Goal: Task Accomplishment & Management: Use online tool/utility

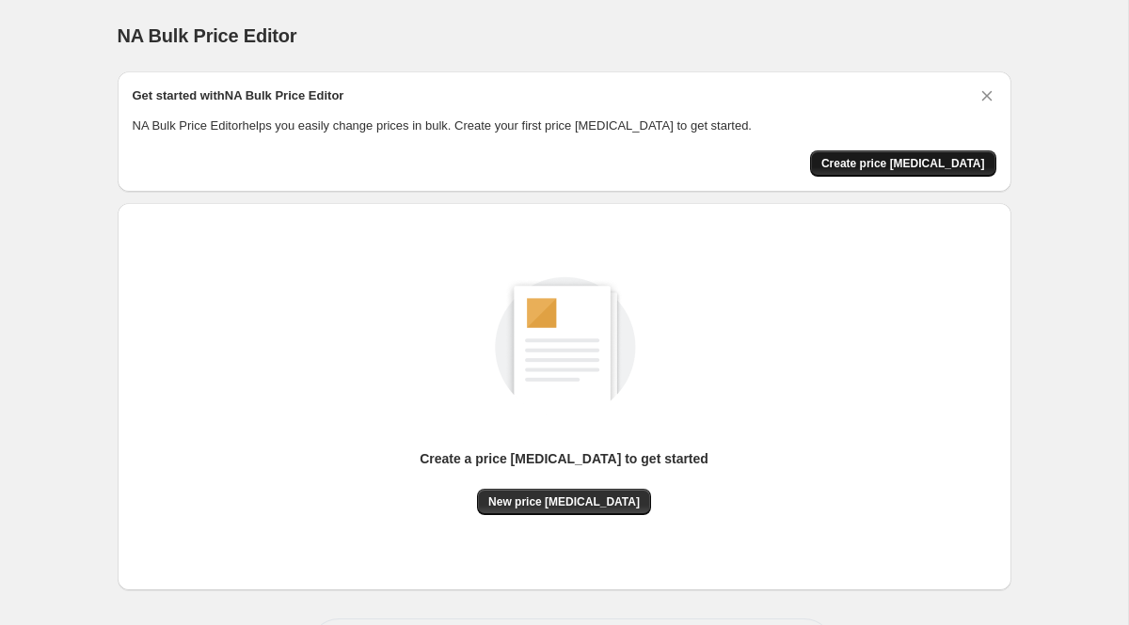
click at [959, 168] on span "Create price [MEDICAL_DATA]" at bounding box center [903, 163] width 164 height 15
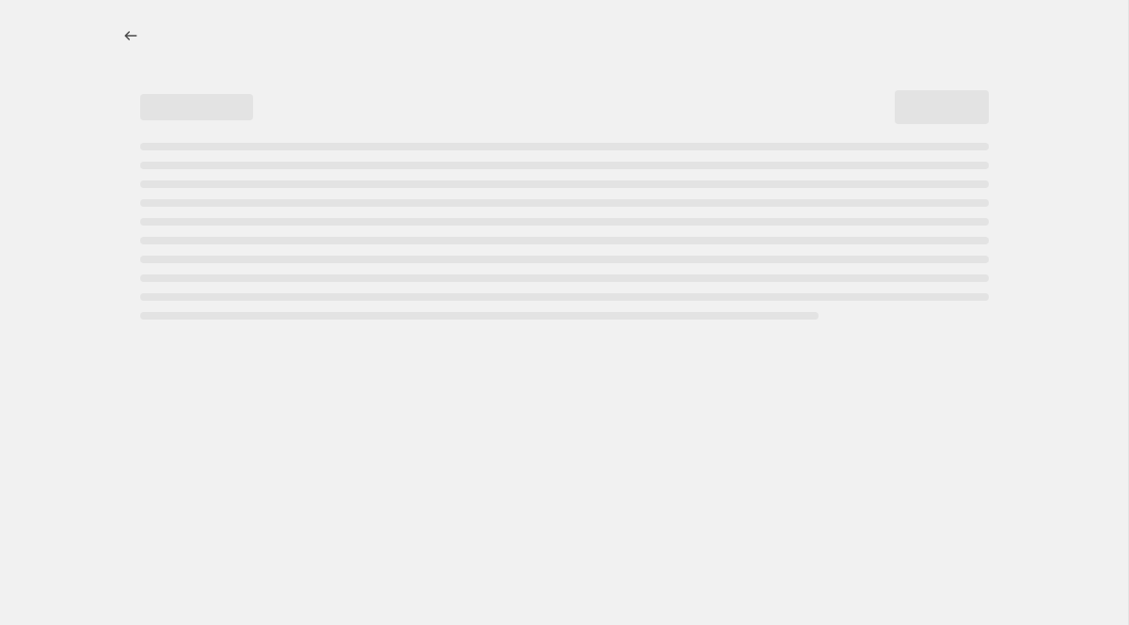
select select "percentage"
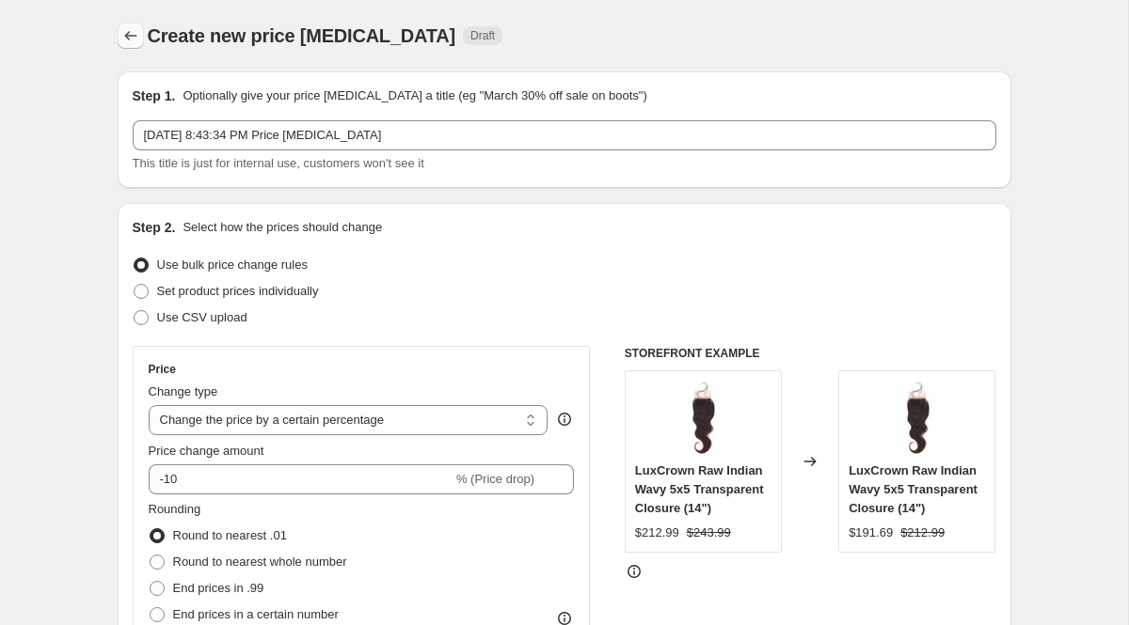
click at [141, 40] on button "Price change jobs" at bounding box center [131, 36] width 26 height 26
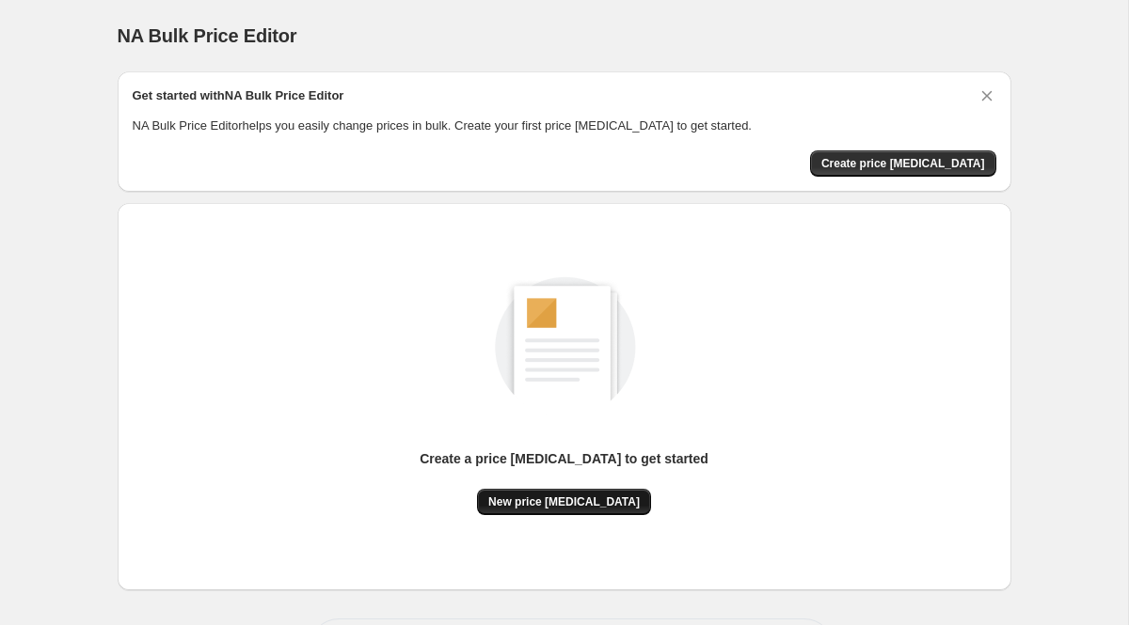
click at [564, 508] on span "New price [MEDICAL_DATA]" at bounding box center [563, 502] width 151 height 15
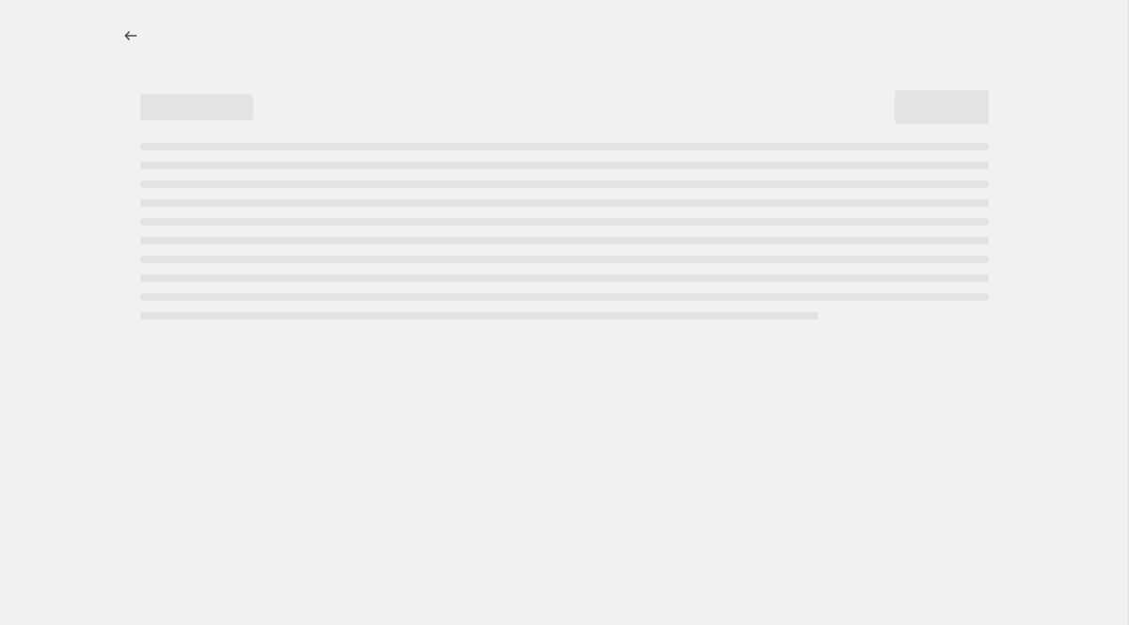
select select "percentage"
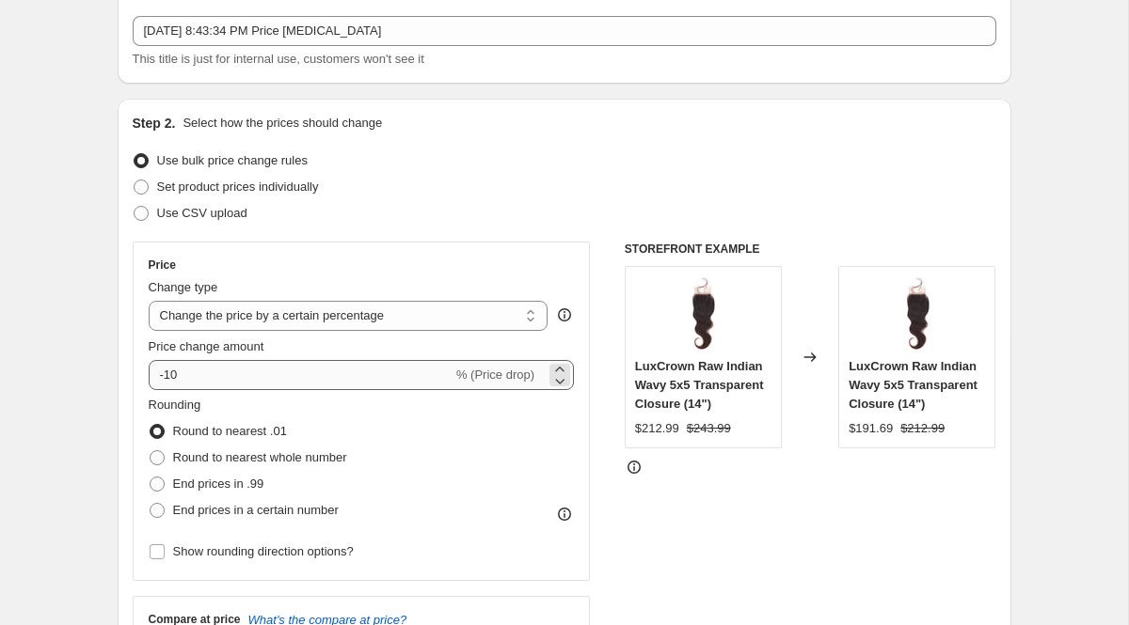
scroll to position [111, 0]
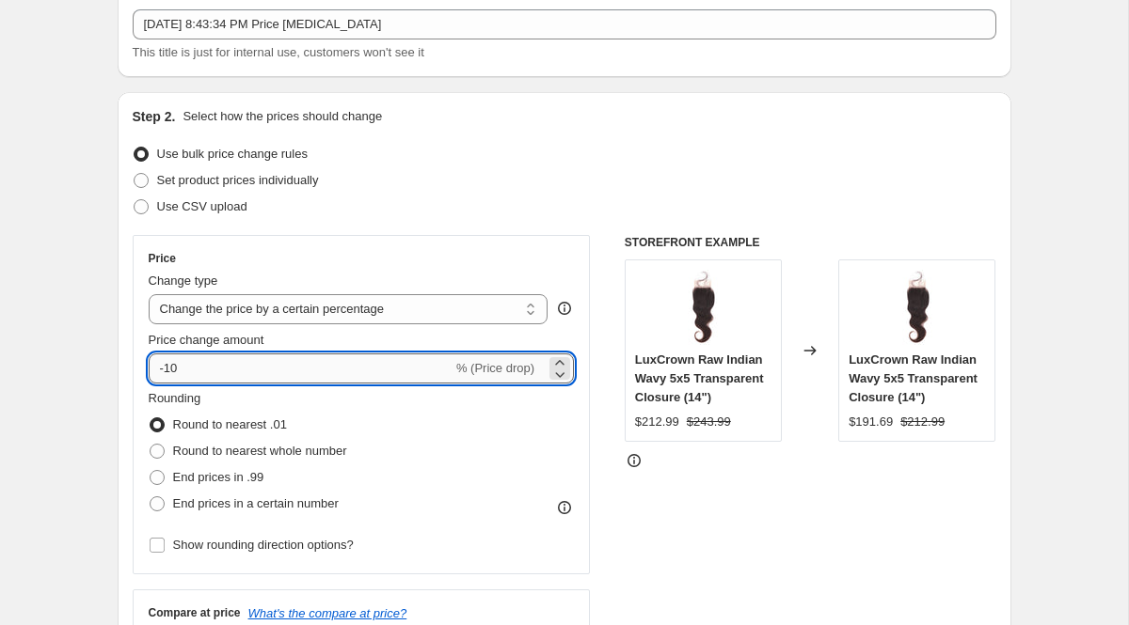
click at [228, 378] on input "-10" at bounding box center [301, 369] width 304 height 30
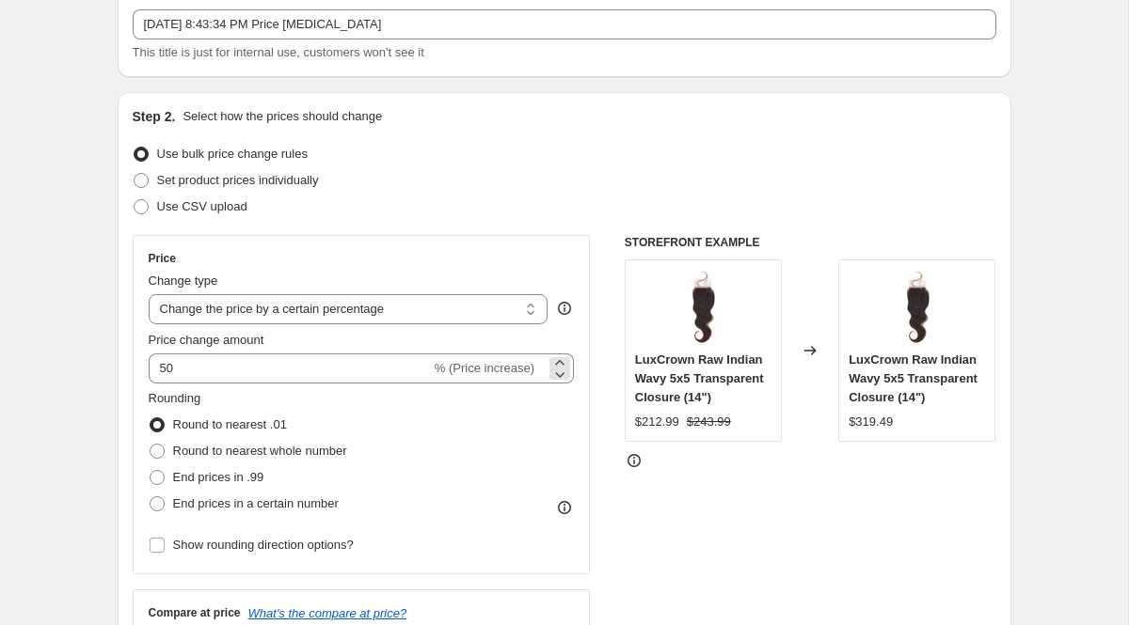
click at [482, 372] on span "% (Price increase)" at bounding box center [485, 368] width 100 height 14
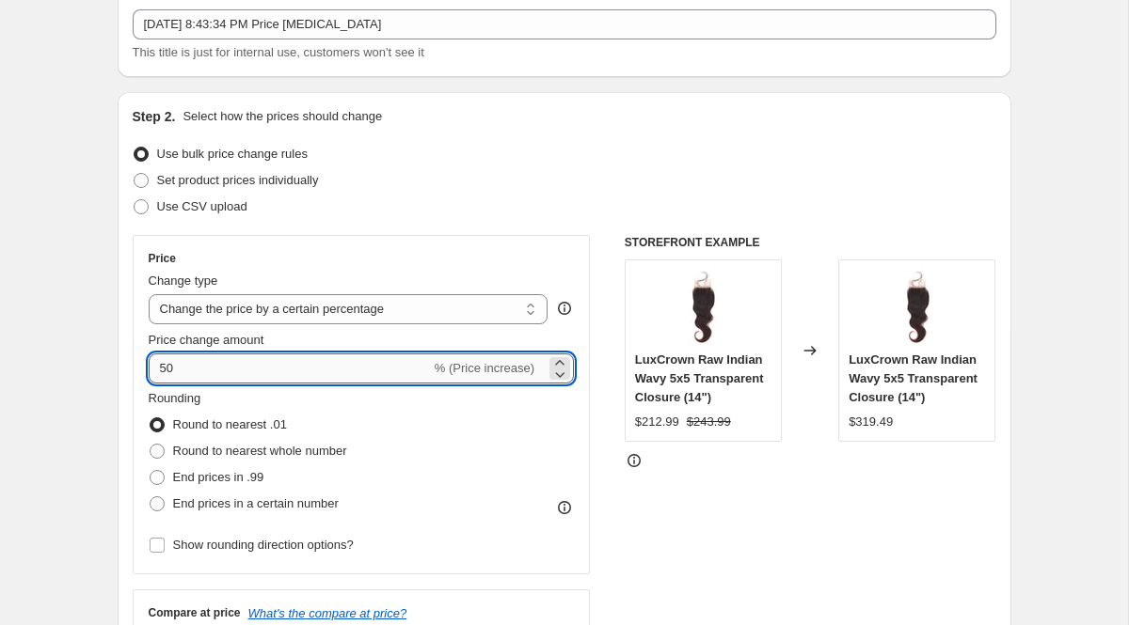
click at [298, 368] on input "50" at bounding box center [290, 369] width 282 height 30
click at [318, 331] on div "Price change amount" at bounding box center [362, 340] width 426 height 19
click at [262, 365] on input "5" at bounding box center [290, 369] width 282 height 30
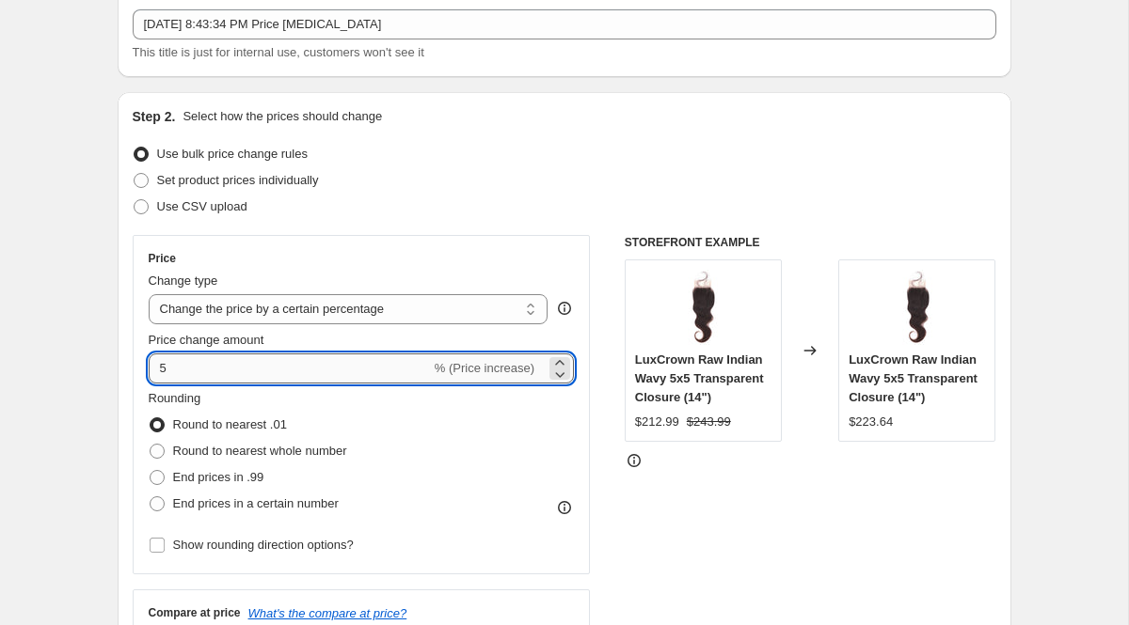
click at [262, 365] on input "5" at bounding box center [290, 369] width 282 height 30
type input "50"
click at [378, 225] on div "Step 2. Select how the prices should change Use bulk price change rules Set pro…" at bounding box center [564, 422] width 863 height 630
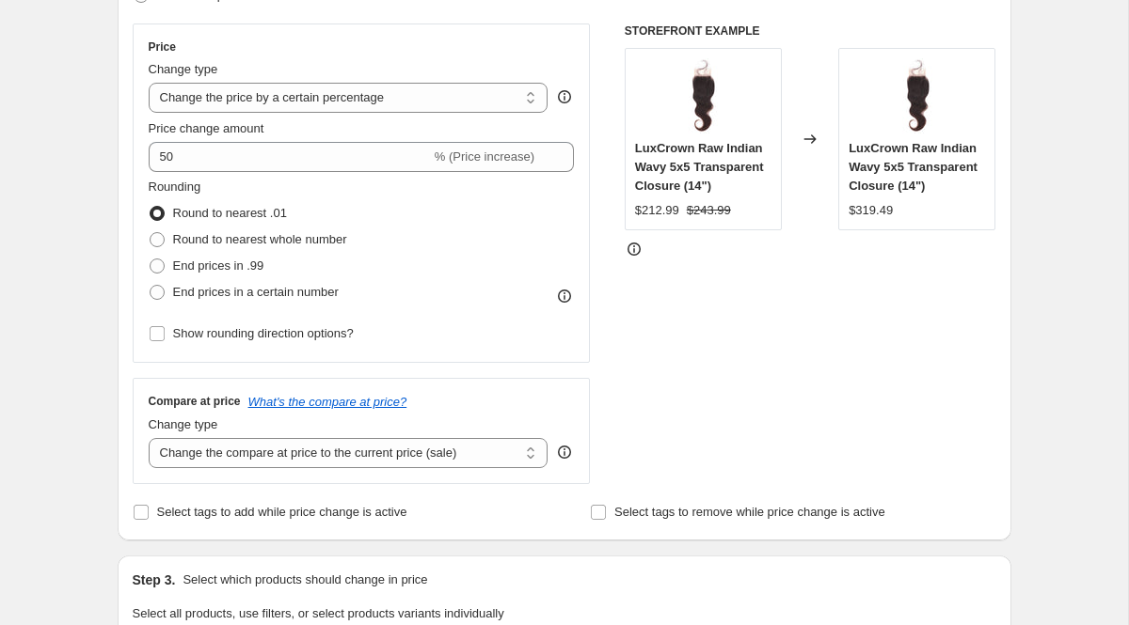
scroll to position [324, 0]
click at [230, 263] on span "End prices in .99" at bounding box center [218, 265] width 91 height 14
click at [150, 259] on input "End prices in .99" at bounding box center [150, 258] width 1 height 1
radio input "true"
click at [243, 204] on span "Round to nearest .01" at bounding box center [230, 212] width 114 height 19
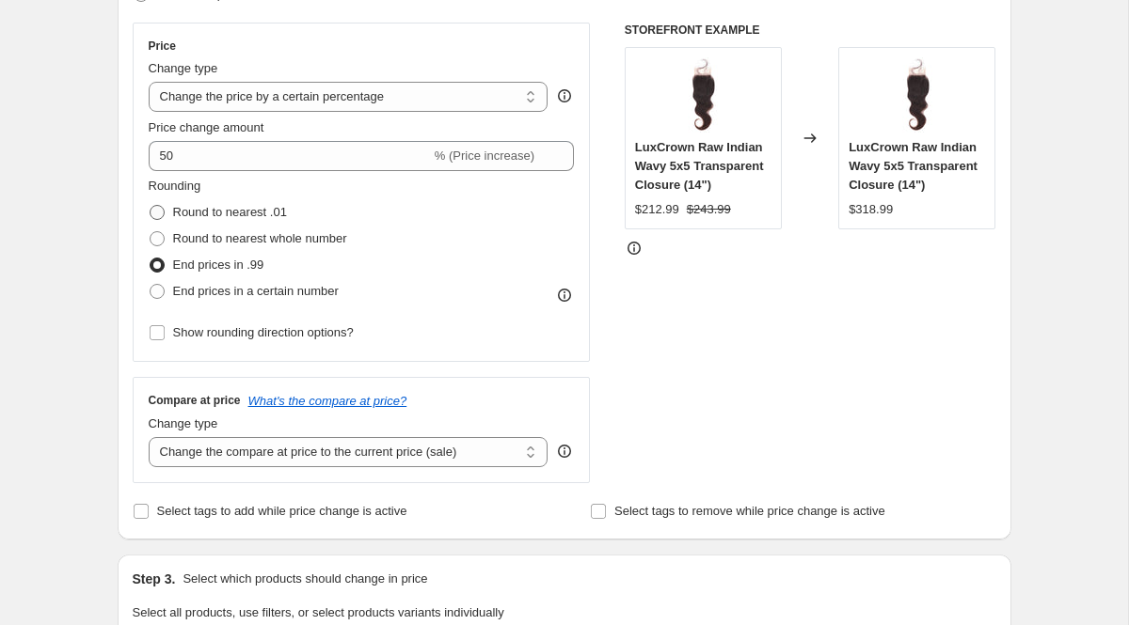
click at [150, 205] on input "Round to nearest .01" at bounding box center [150, 205] width 1 height 1
radio input "true"
click at [240, 263] on span "End prices in .99" at bounding box center [218, 265] width 91 height 14
click at [150, 259] on input "End prices in .99" at bounding box center [150, 258] width 1 height 1
radio input "true"
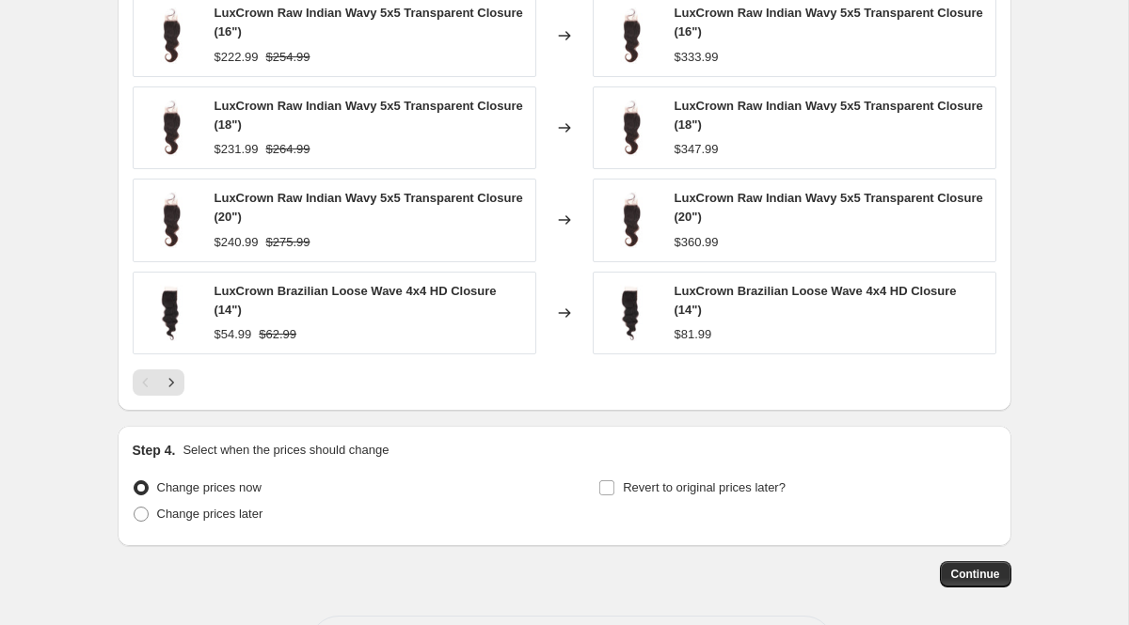
scroll to position [1285, 0]
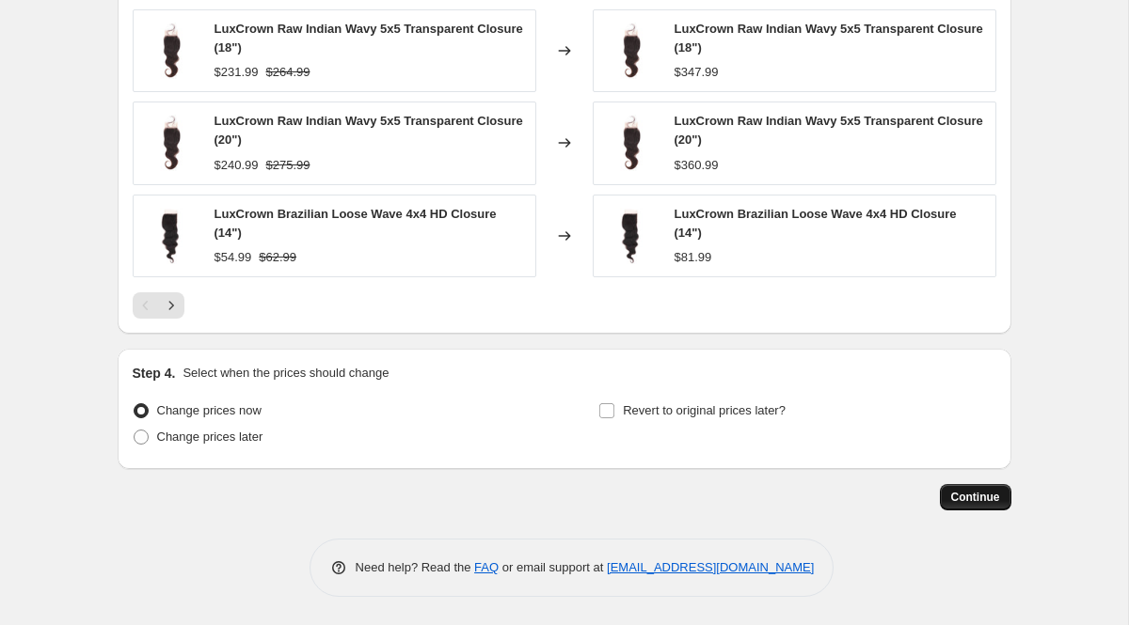
click at [959, 498] on span "Continue" at bounding box center [975, 497] width 49 height 15
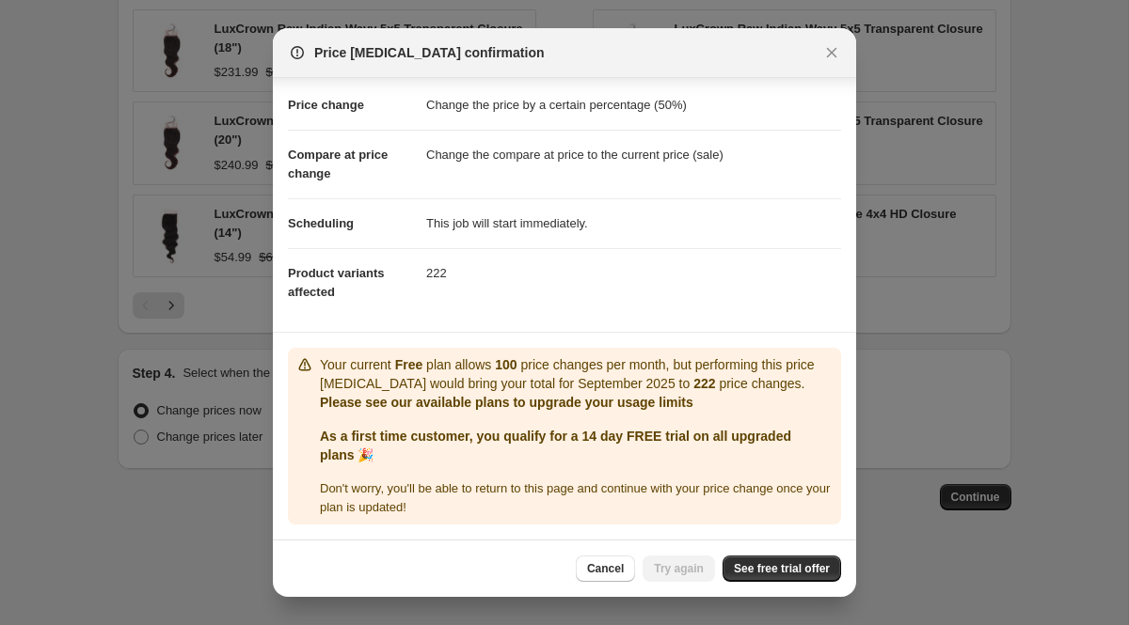
scroll to position [50, 0]
click at [749, 566] on span "See free trial offer" at bounding box center [782, 568] width 96 height 15
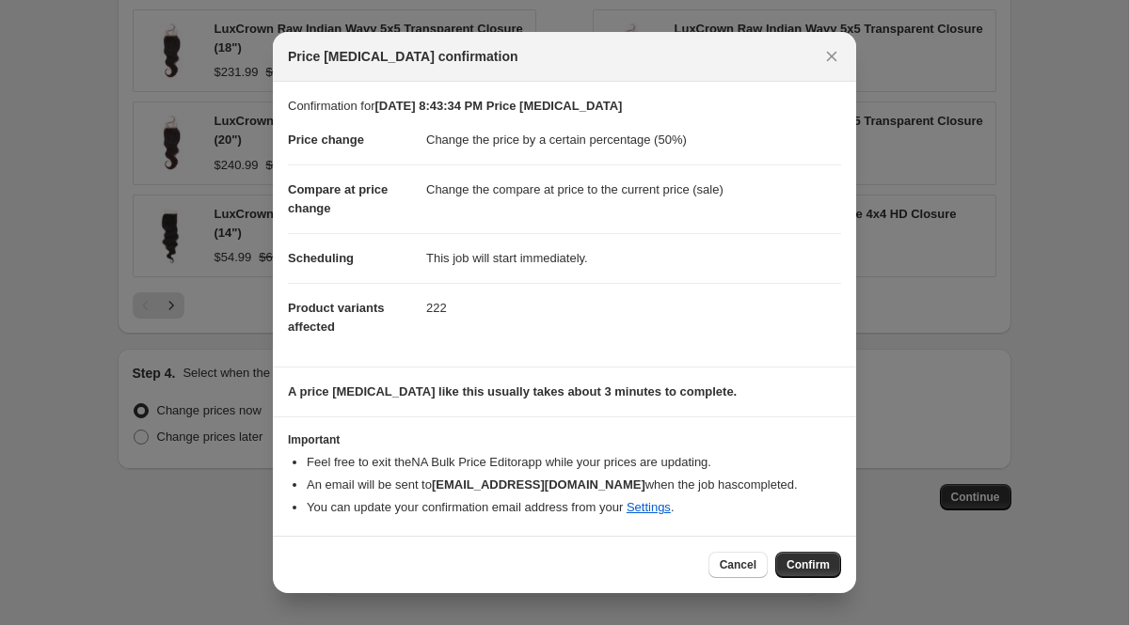
scroll to position [0, 0]
click at [735, 570] on span "Cancel" at bounding box center [737, 565] width 37 height 15
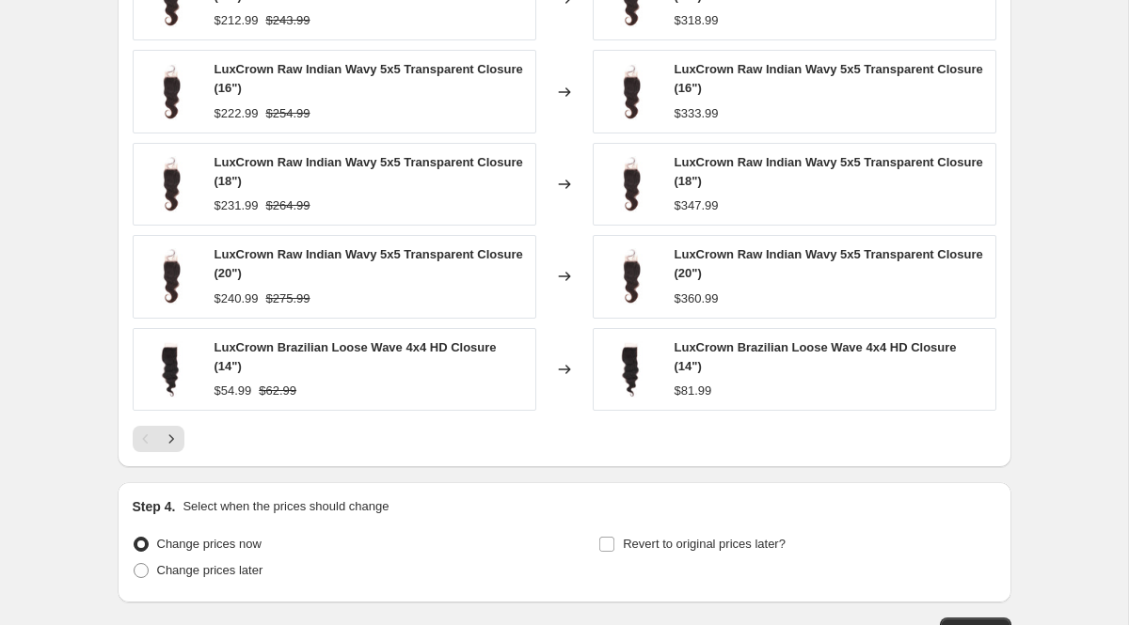
scroll to position [1166, 0]
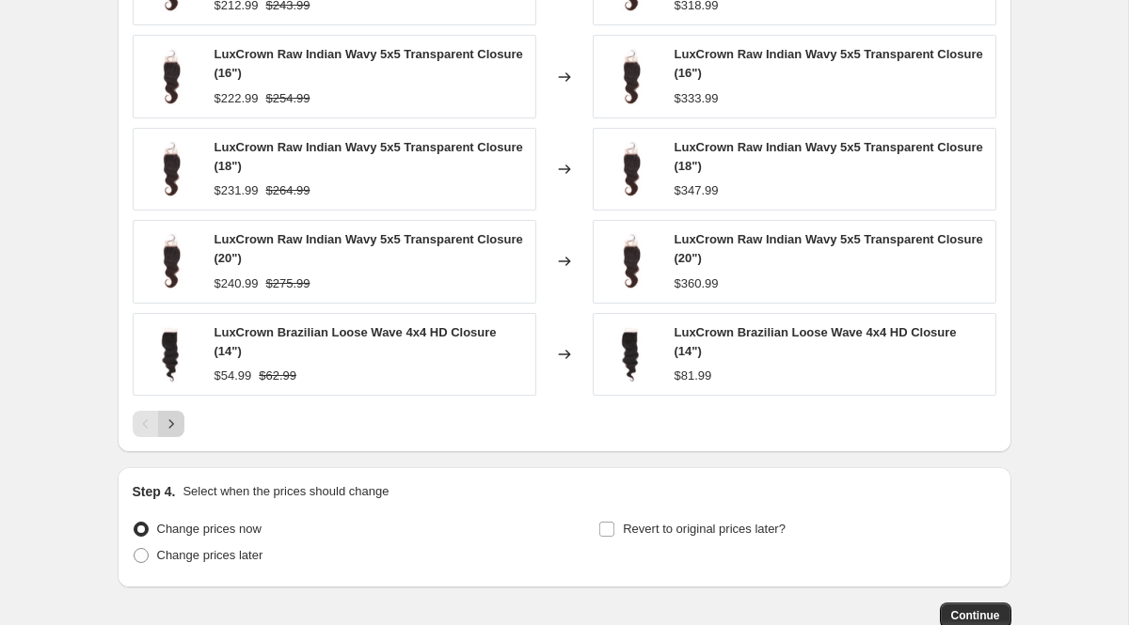
click at [162, 421] on icon "Next" at bounding box center [171, 424] width 19 height 19
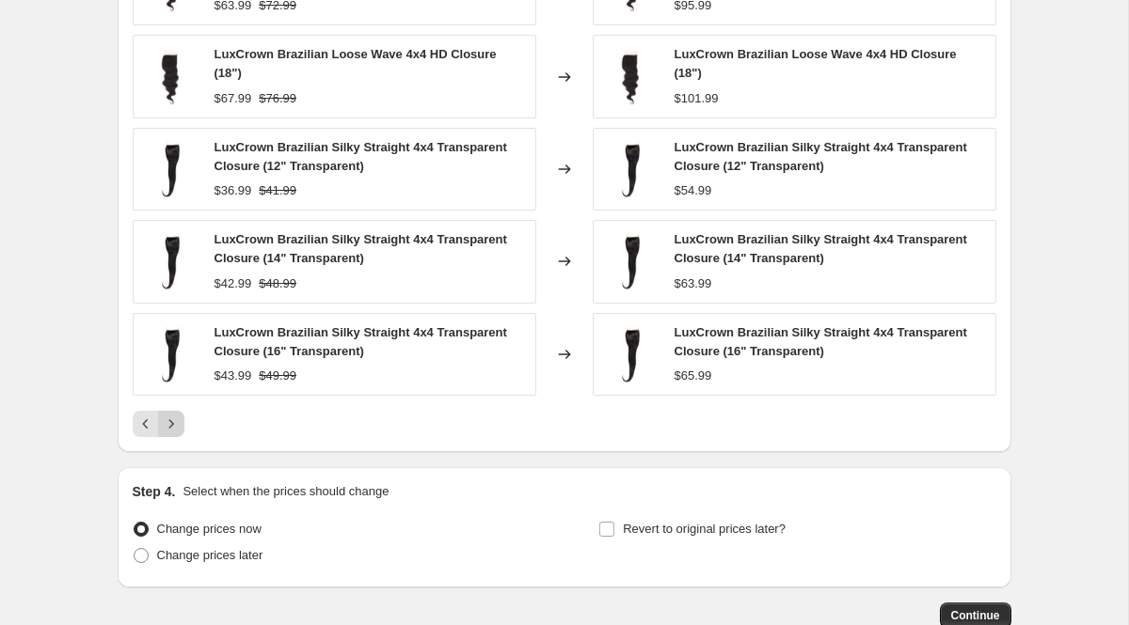
click at [171, 419] on icon "Next" at bounding box center [171, 424] width 19 height 19
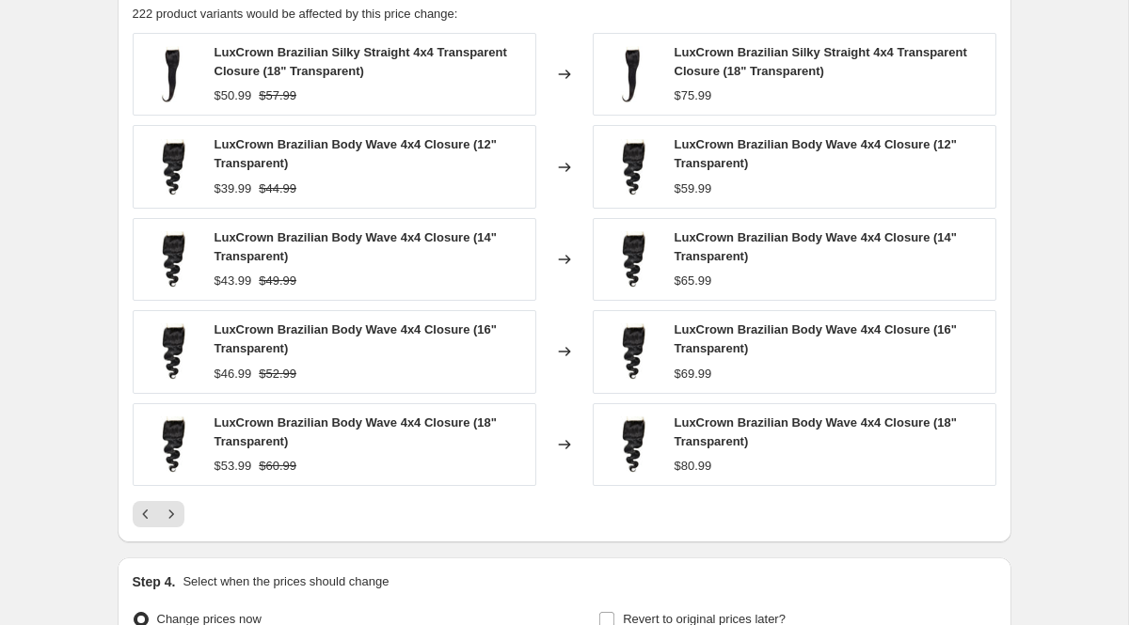
scroll to position [1285, 0]
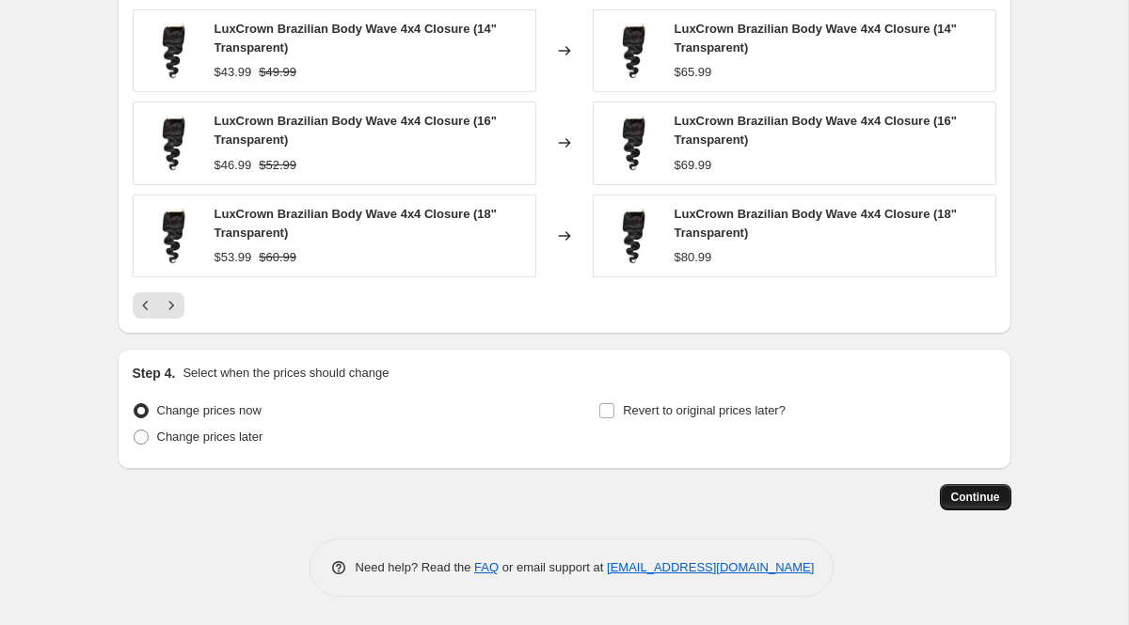
click at [977, 489] on button "Continue" at bounding box center [975, 497] width 71 height 26
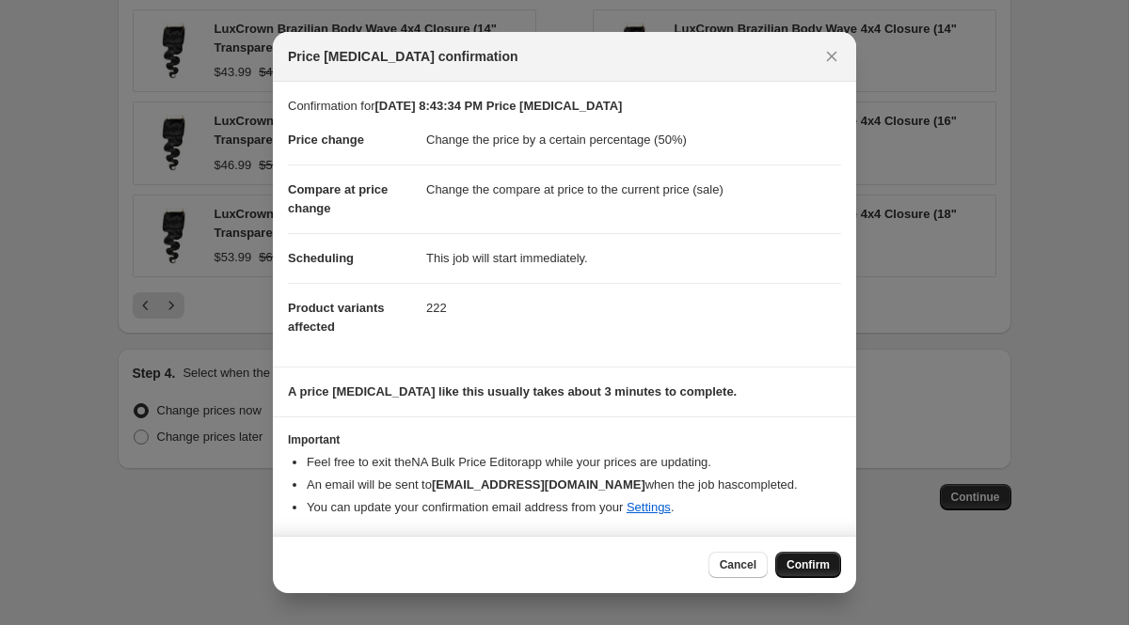
click at [807, 563] on span "Confirm" at bounding box center [807, 565] width 43 height 15
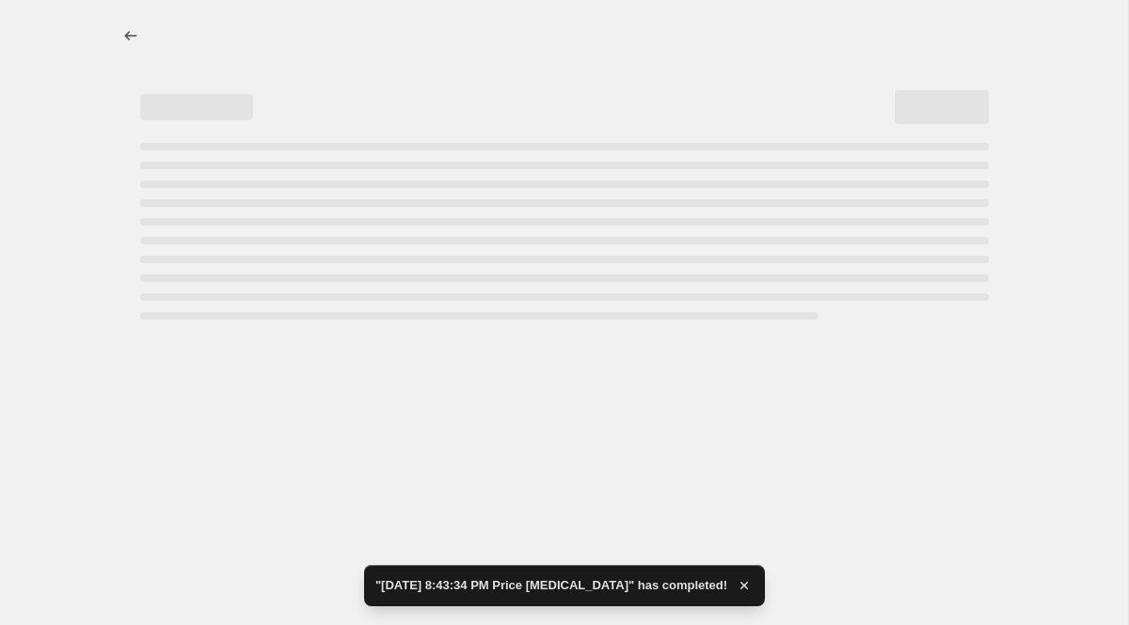
select select "percentage"
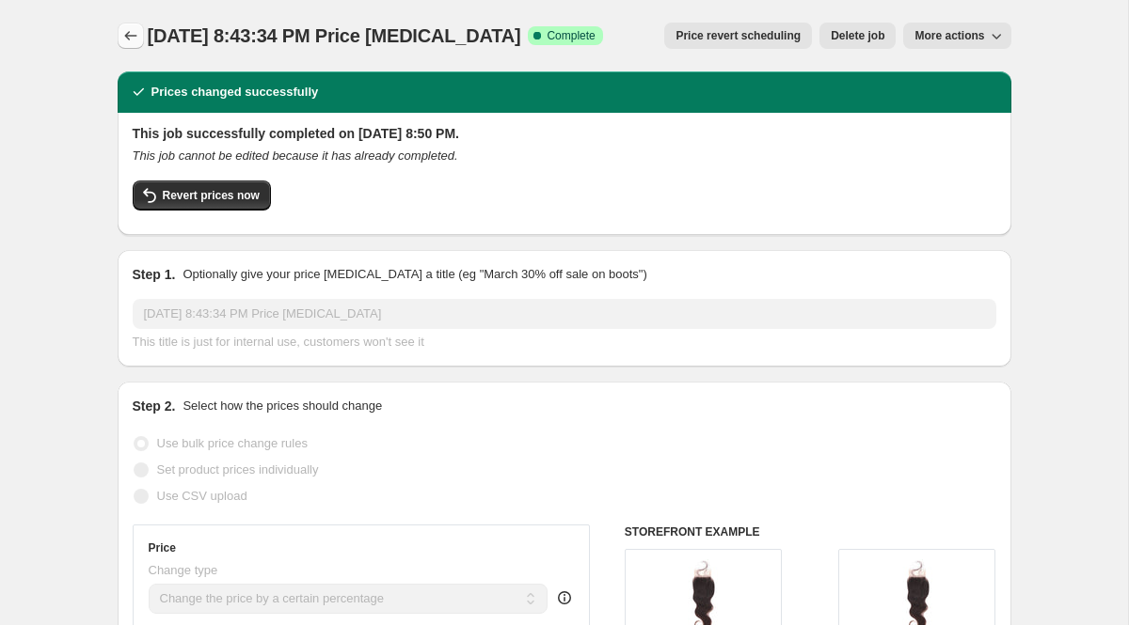
click at [123, 35] on icon "Price change jobs" at bounding box center [130, 35] width 19 height 19
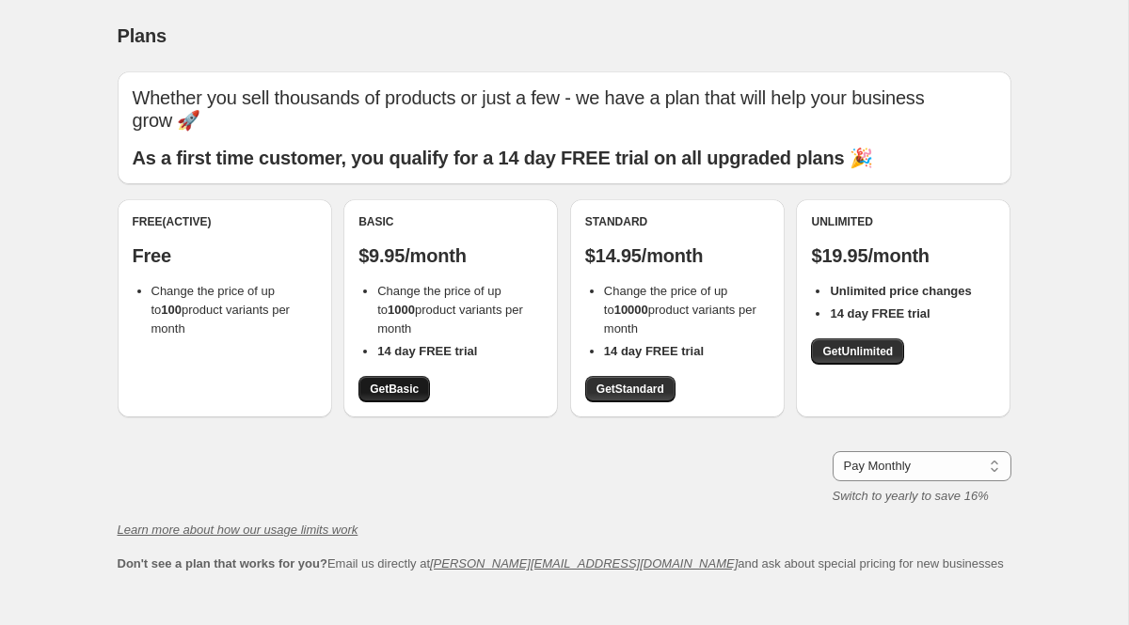
click at [419, 387] on span "Get Basic" at bounding box center [394, 389] width 49 height 15
